Goal: Transaction & Acquisition: Purchase product/service

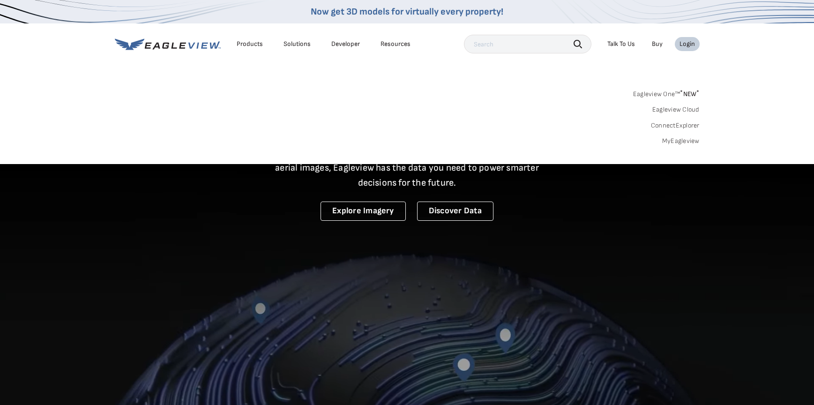
click at [676, 141] on link "MyEagleview" at bounding box center [680, 141] width 37 height 8
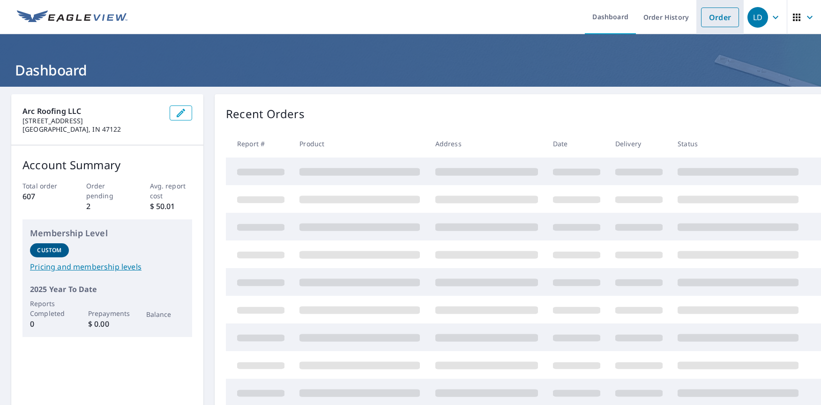
click at [711, 18] on link "Order" at bounding box center [720, 17] width 38 height 20
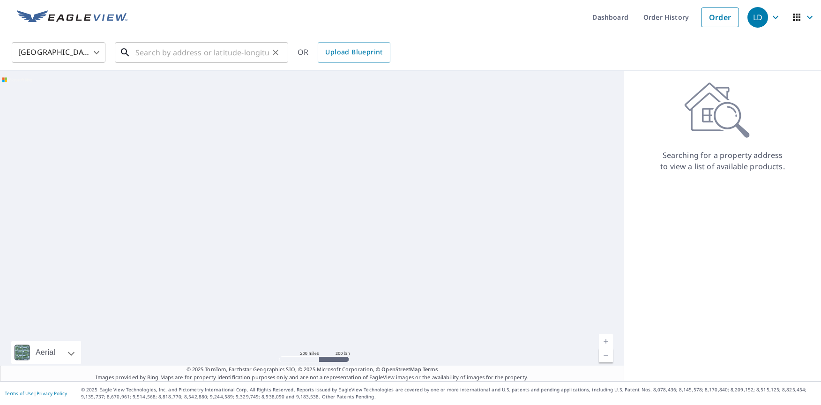
click at [167, 61] on input "text" at bounding box center [202, 52] width 134 height 26
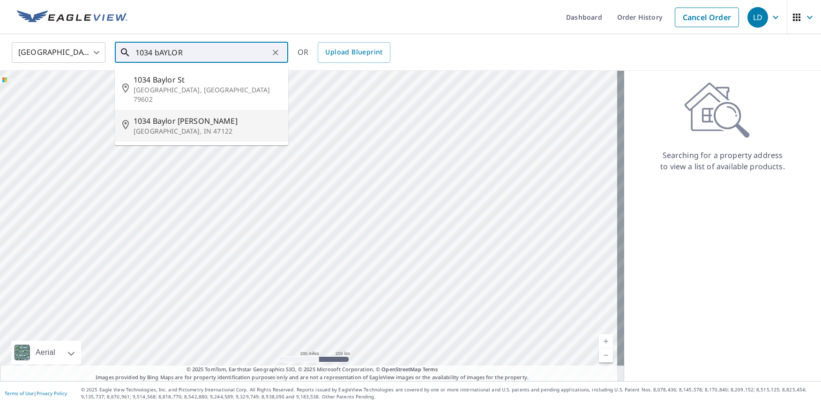
click at [187, 115] on span "1034 Baylor Wissman Rd" at bounding box center [207, 120] width 147 height 11
type input "1034 Baylor Wissman Rd Georgetown, IN 47122"
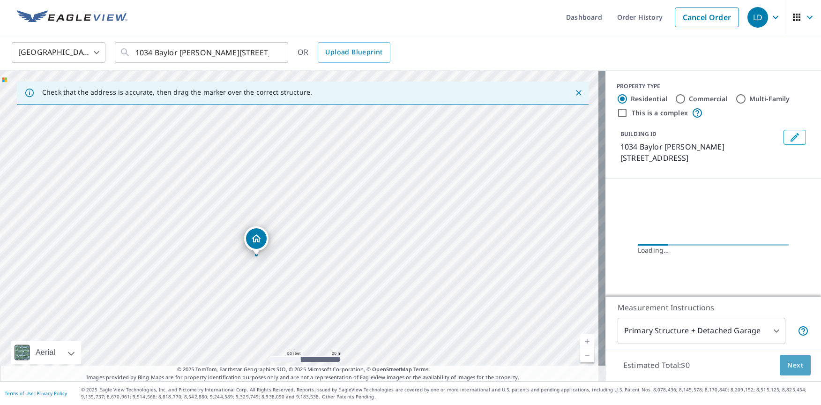
click at [792, 367] on span "Next" at bounding box center [795, 365] width 16 height 12
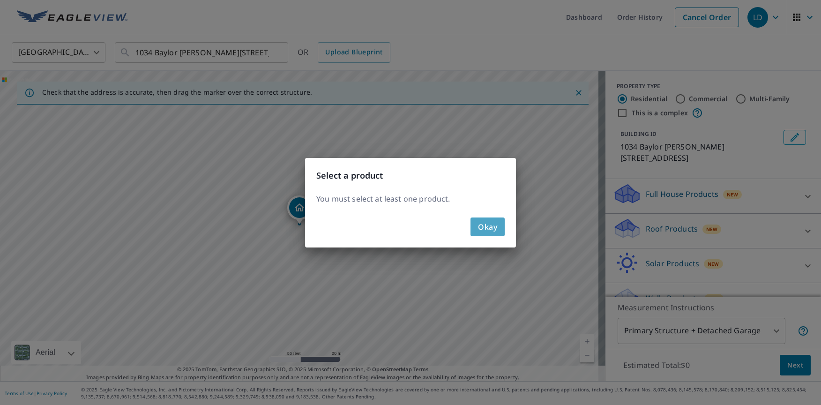
click at [496, 228] on span "Okay" at bounding box center [487, 226] width 19 height 13
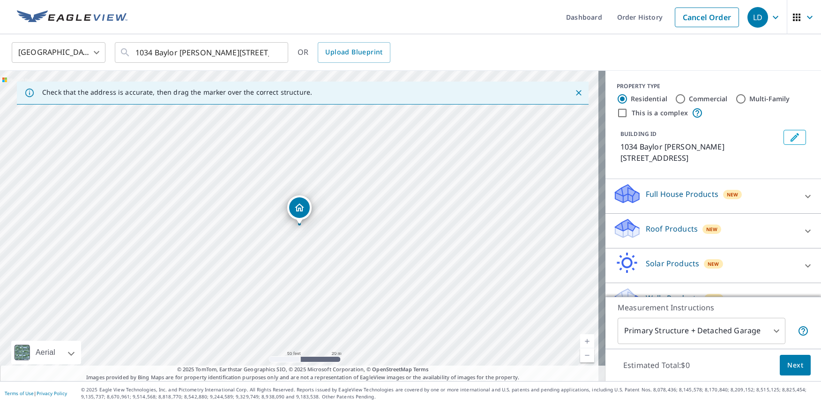
click at [652, 228] on p "Roof Products" at bounding box center [672, 228] width 52 height 11
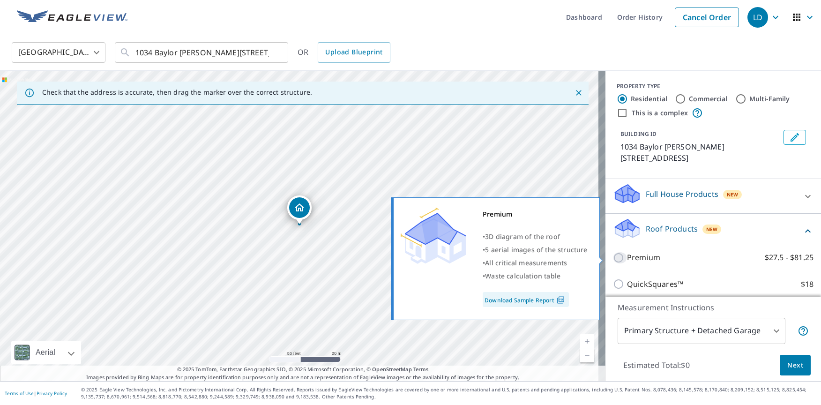
click at [618, 263] on input "Premium $27.5 - $81.25" at bounding box center [620, 257] width 14 height 11
checkbox input "true"
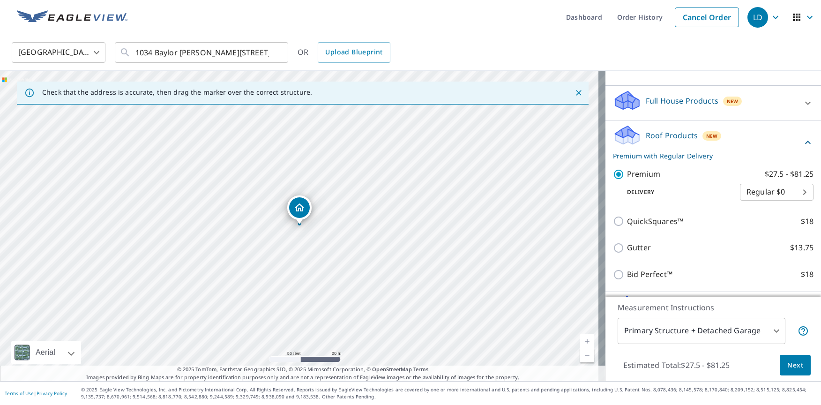
scroll to position [94, 0]
click at [797, 362] on button "Next" at bounding box center [795, 365] width 31 height 21
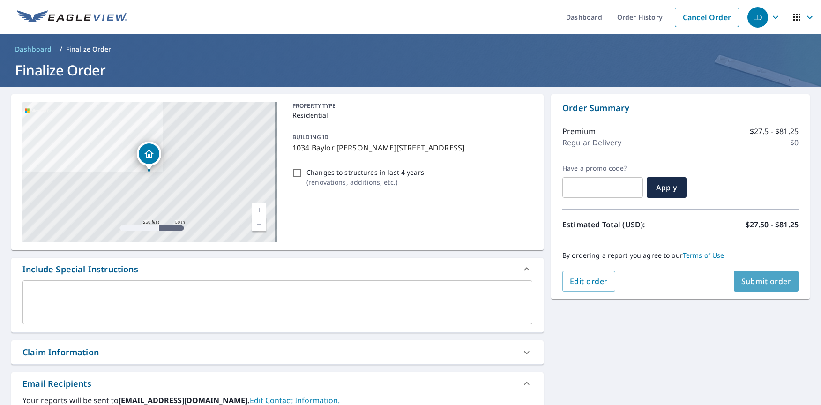
click at [747, 280] on span "Submit order" at bounding box center [766, 281] width 50 height 10
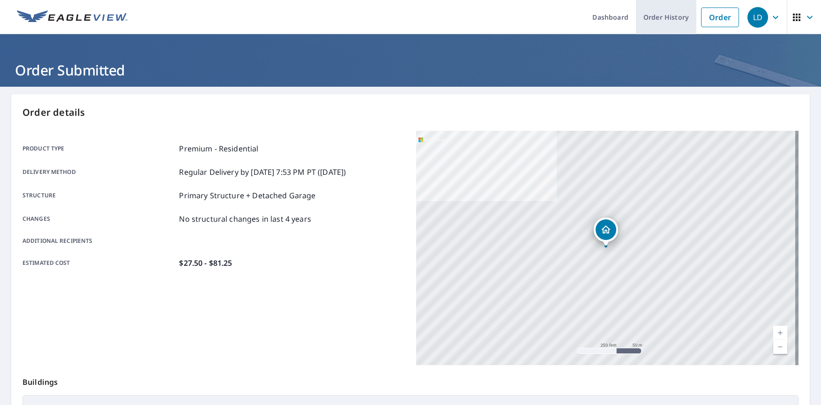
click at [653, 19] on link "Order History" at bounding box center [666, 17] width 60 height 34
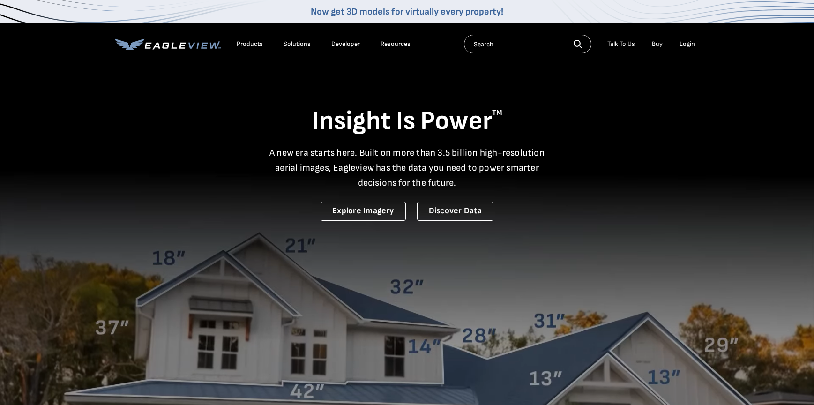
click at [688, 45] on div "Login" at bounding box center [686, 44] width 15 height 8
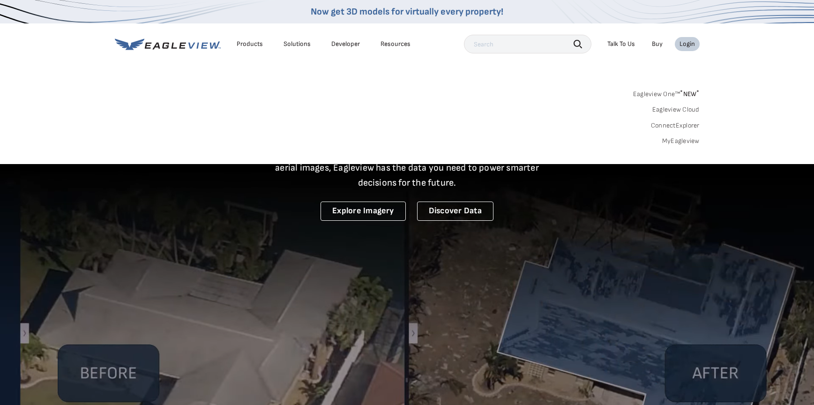
click at [683, 142] on link "MyEagleview" at bounding box center [680, 141] width 37 height 8
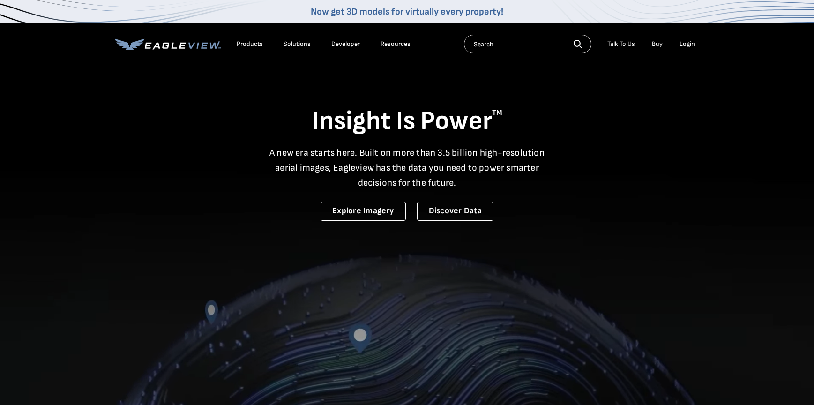
click at [694, 45] on div "Login" at bounding box center [686, 44] width 15 height 8
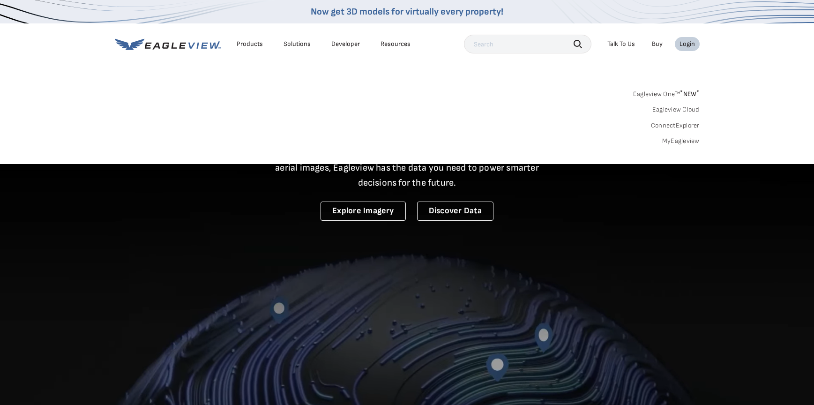
click at [684, 144] on link "MyEagleview" at bounding box center [680, 141] width 37 height 8
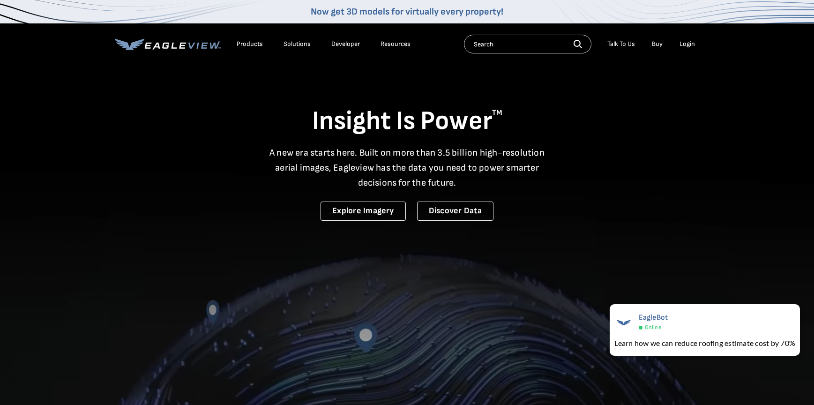
click at [687, 44] on div "Login" at bounding box center [686, 44] width 15 height 8
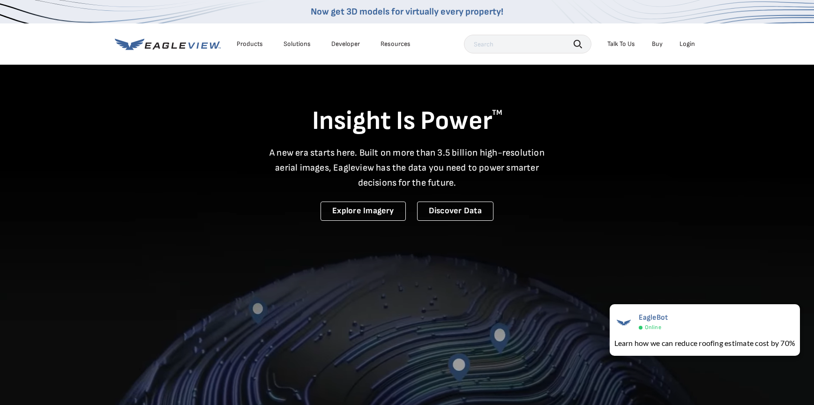
click at [681, 46] on div "Login" at bounding box center [686, 44] width 15 height 8
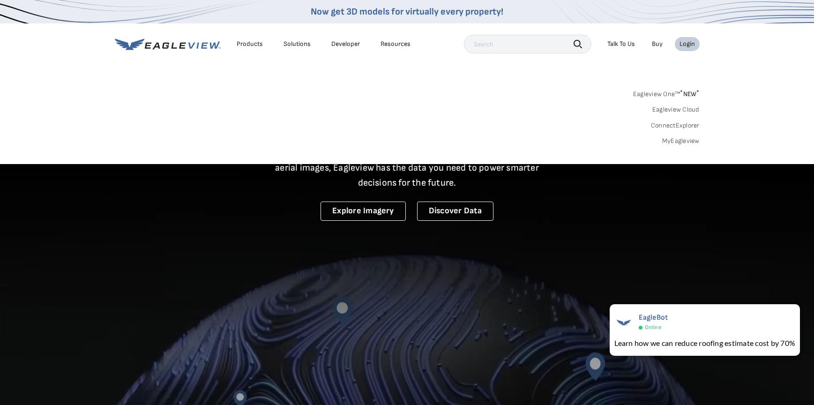
click at [682, 144] on link "MyEagleview" at bounding box center [680, 141] width 37 height 8
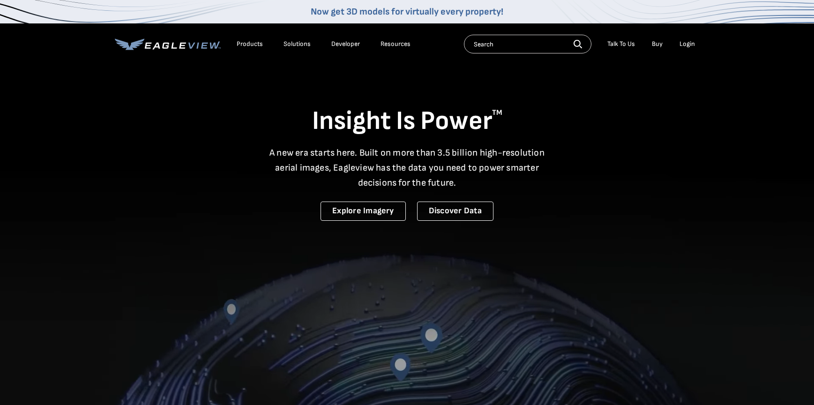
click at [686, 46] on div "Login" at bounding box center [686, 44] width 15 height 8
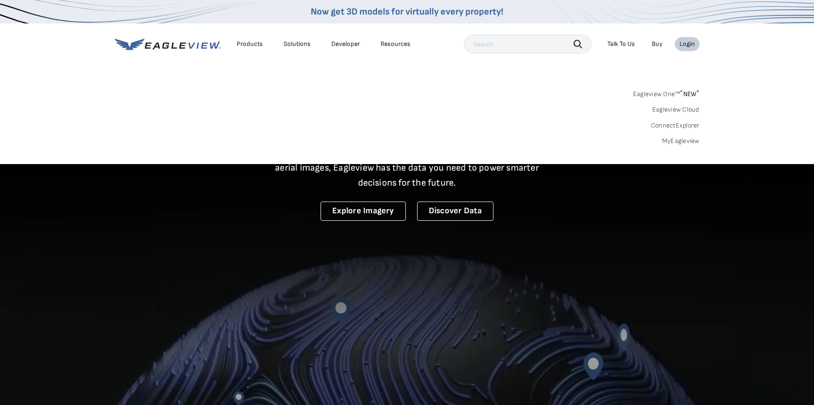
click at [679, 143] on link "MyEagleview" at bounding box center [680, 141] width 37 height 8
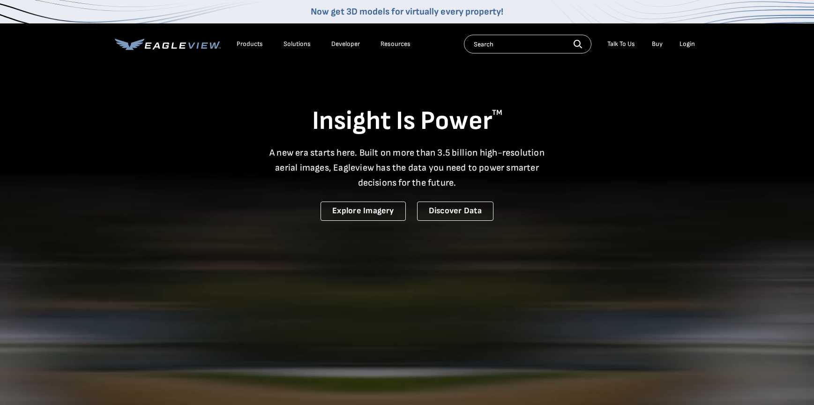
click at [692, 46] on div "Login" at bounding box center [686, 44] width 15 height 8
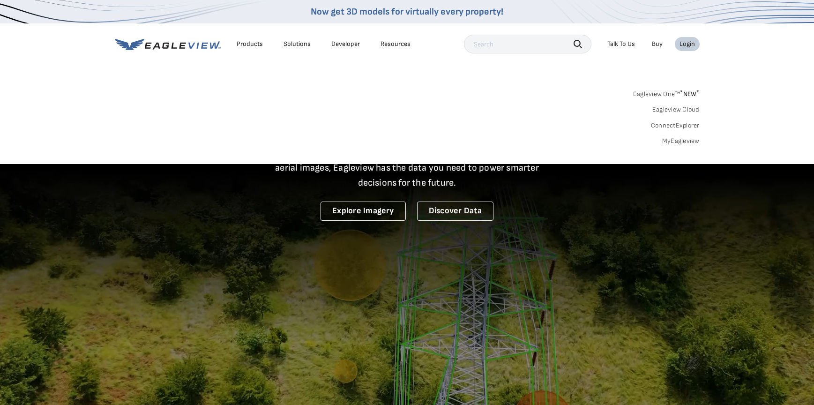
click at [677, 141] on link "MyEagleview" at bounding box center [680, 141] width 37 height 8
